Goal: Information Seeking & Learning: Learn about a topic

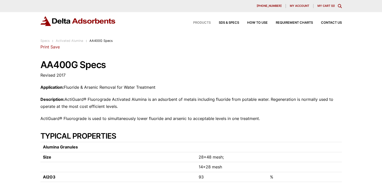
click at [198, 23] on span "Products" at bounding box center [202, 22] width 18 height 3
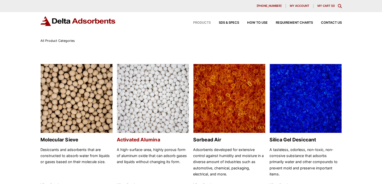
click at [161, 100] on img at bounding box center [153, 98] width 72 height 69
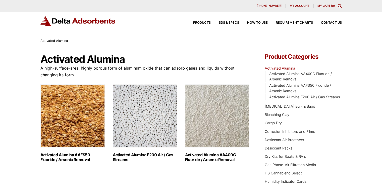
click at [225, 128] on img "Visit product category Activated Alumina AA400G Fluoride / Arsenic Removal" at bounding box center [217, 115] width 64 height 63
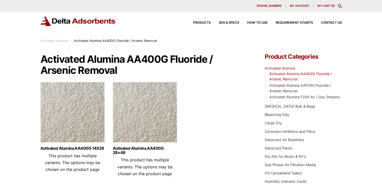
click at [154, 120] on img at bounding box center [145, 113] width 64 height 63
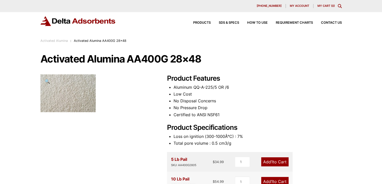
click at [73, 96] on img at bounding box center [67, 93] width 55 height 38
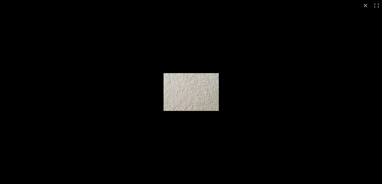
click at [197, 88] on img at bounding box center [191, 92] width 55 height 38
